Goal: Find specific page/section: Find specific page/section

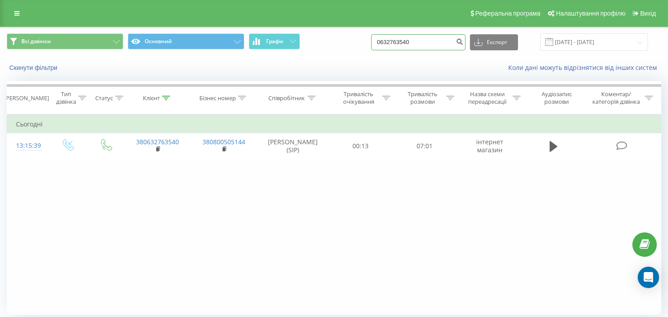
drag, startPoint x: 365, startPoint y: 44, endPoint x: 342, endPoint y: 48, distance: 24.0
click at [342, 48] on div "Всі дзвінки Основний Графік 0632763540 Експорт .csv .xls .xlsx 21.05.2025 - 21.…" at bounding box center [334, 41] width 655 height 17
paste input "+380990065871"
click at [392, 40] on input "+380990065871" at bounding box center [418, 42] width 94 height 16
type input "0990065871"
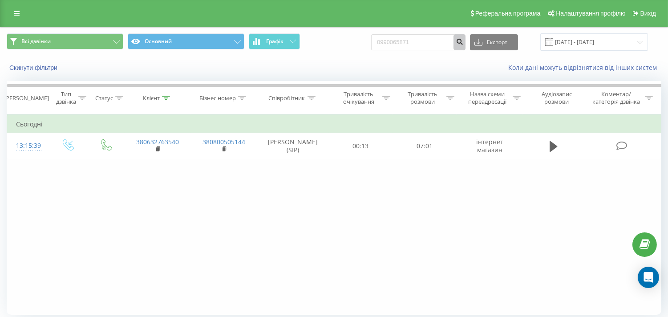
click at [465, 34] on button "submit" at bounding box center [459, 42] width 12 height 16
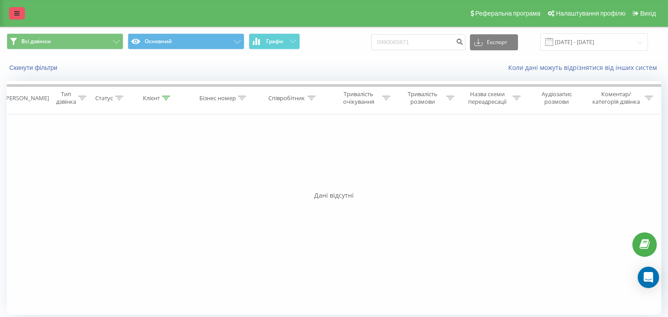
click at [18, 9] on link at bounding box center [17, 13] width 16 height 12
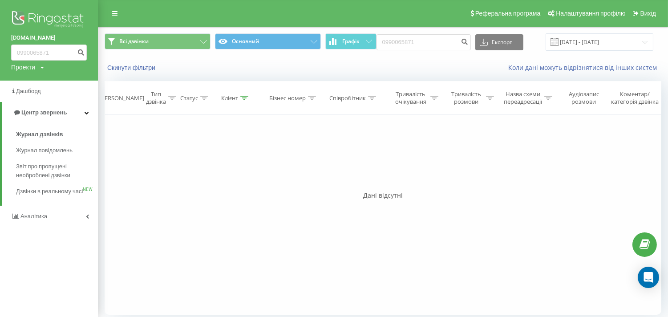
drag, startPoint x: 59, startPoint y: 172, endPoint x: 104, endPoint y: 214, distance: 61.4
click at [59, 173] on span "Звіт про пропущені необроблені дзвінки" at bounding box center [54, 171] width 77 height 18
